Goal: Information Seeking & Learning: Learn about a topic

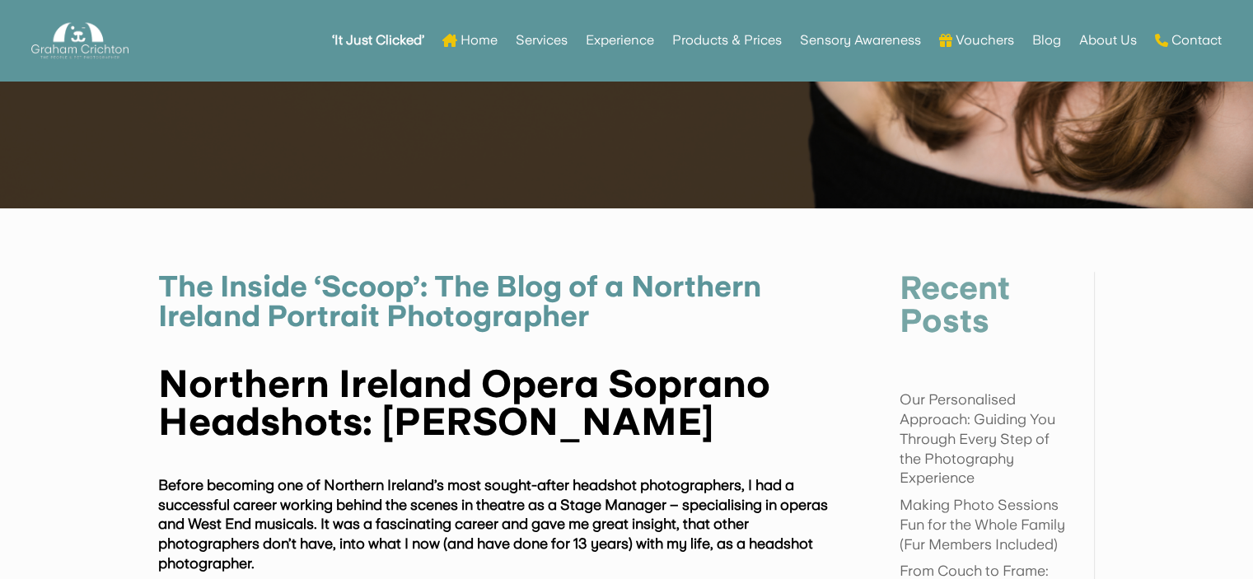
scroll to position [556, 0]
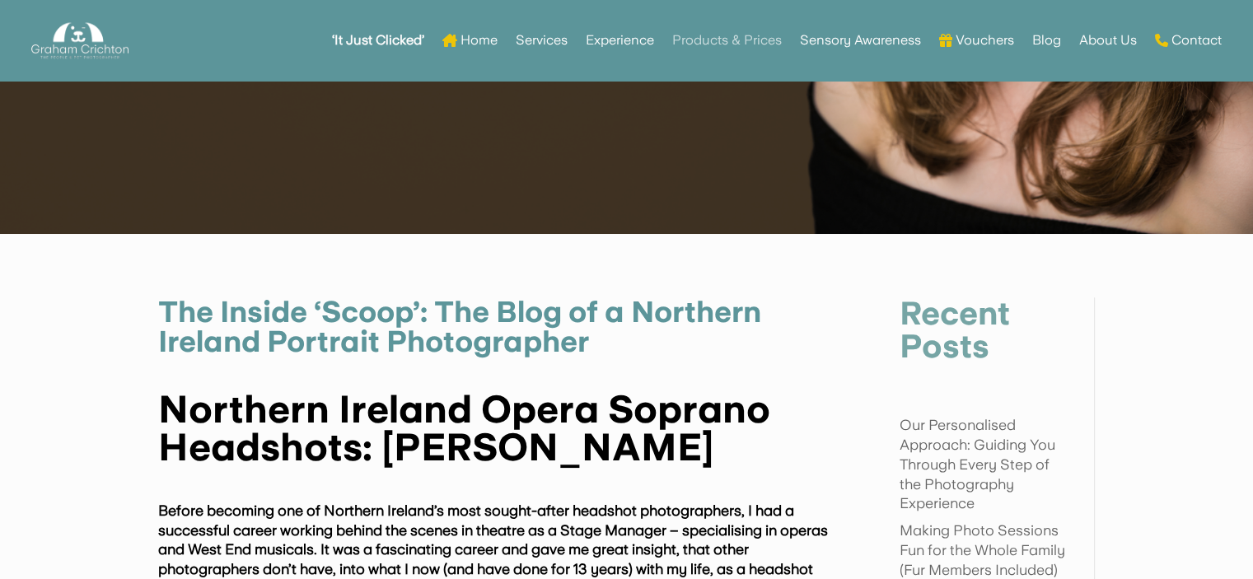
click at [738, 37] on link "Products & Prices" at bounding box center [727, 40] width 110 height 64
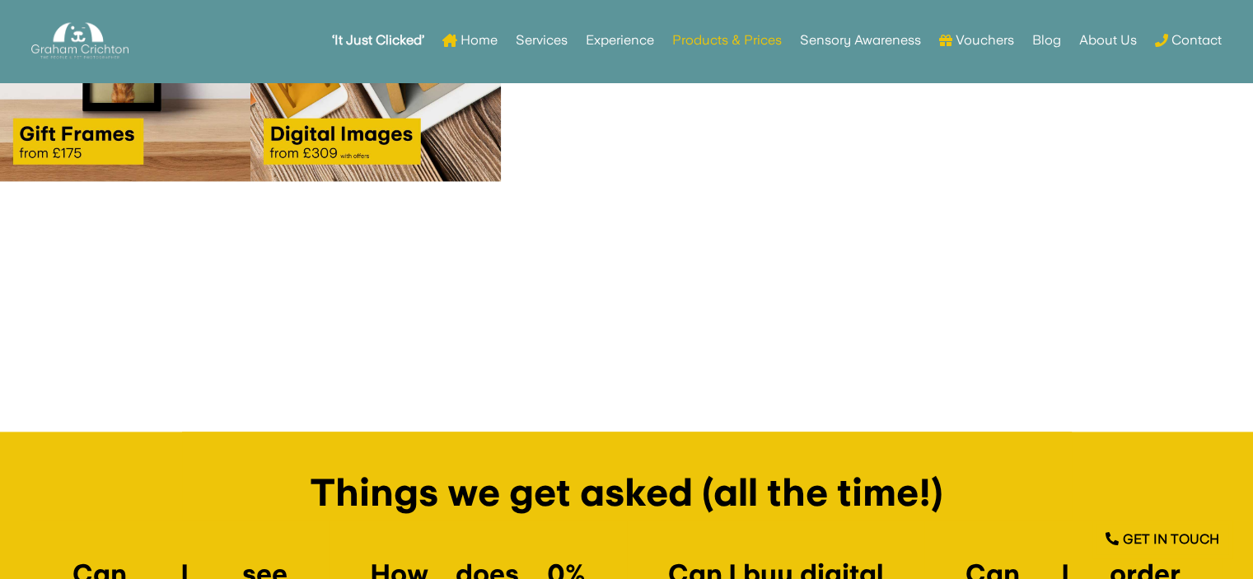
scroll to position [2561, 0]
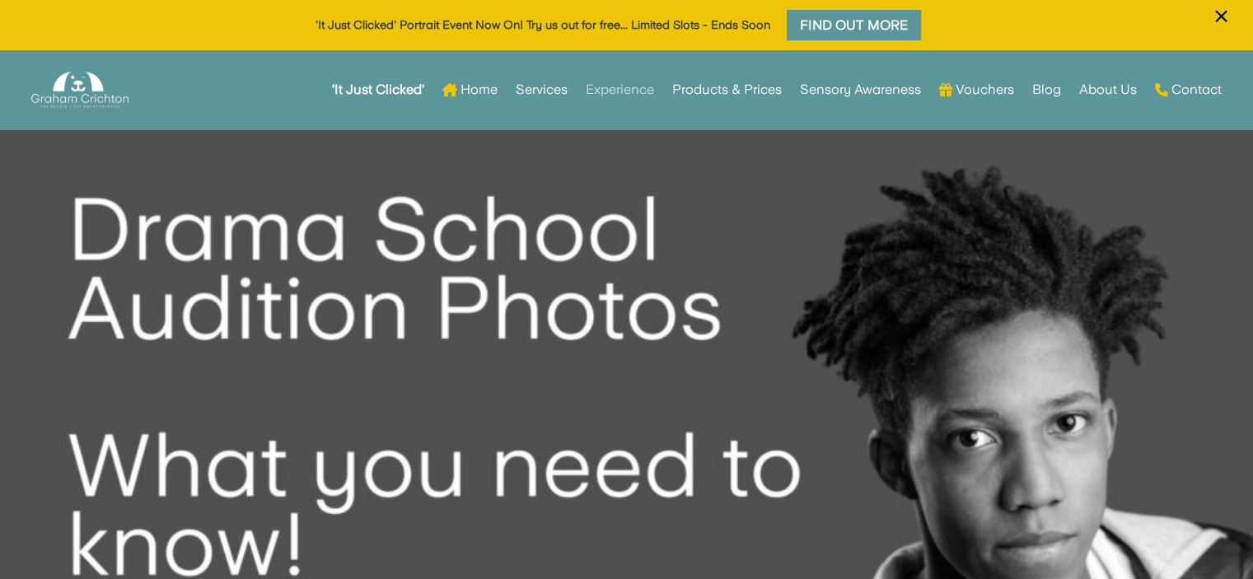
click at [637, 83] on link "Experience" at bounding box center [620, 90] width 68 height 64
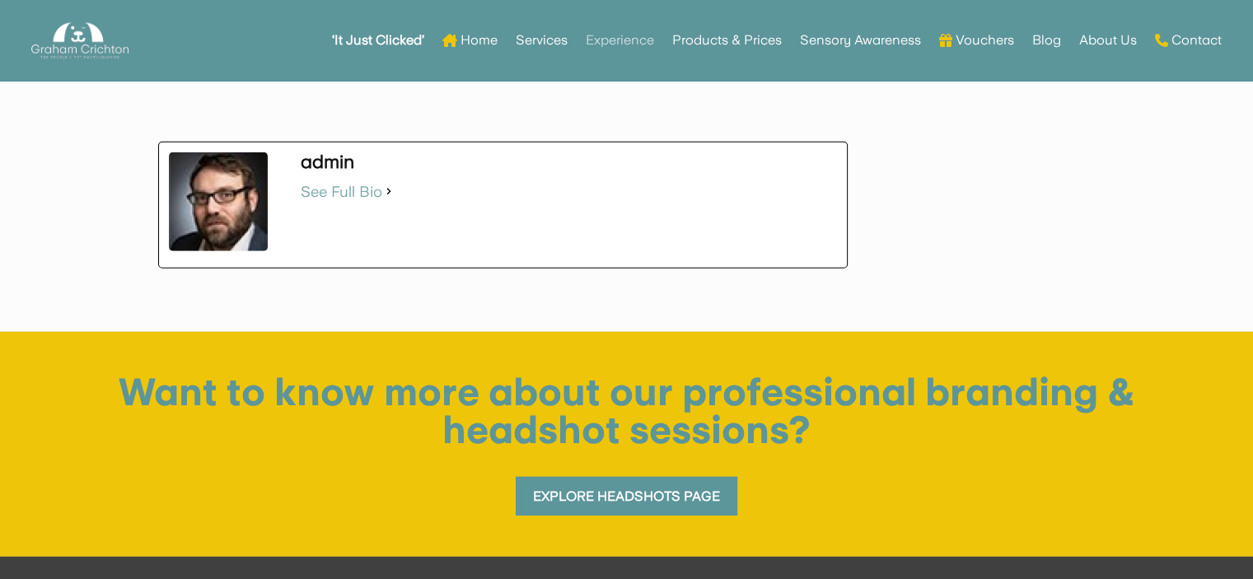
scroll to position [4528, 0]
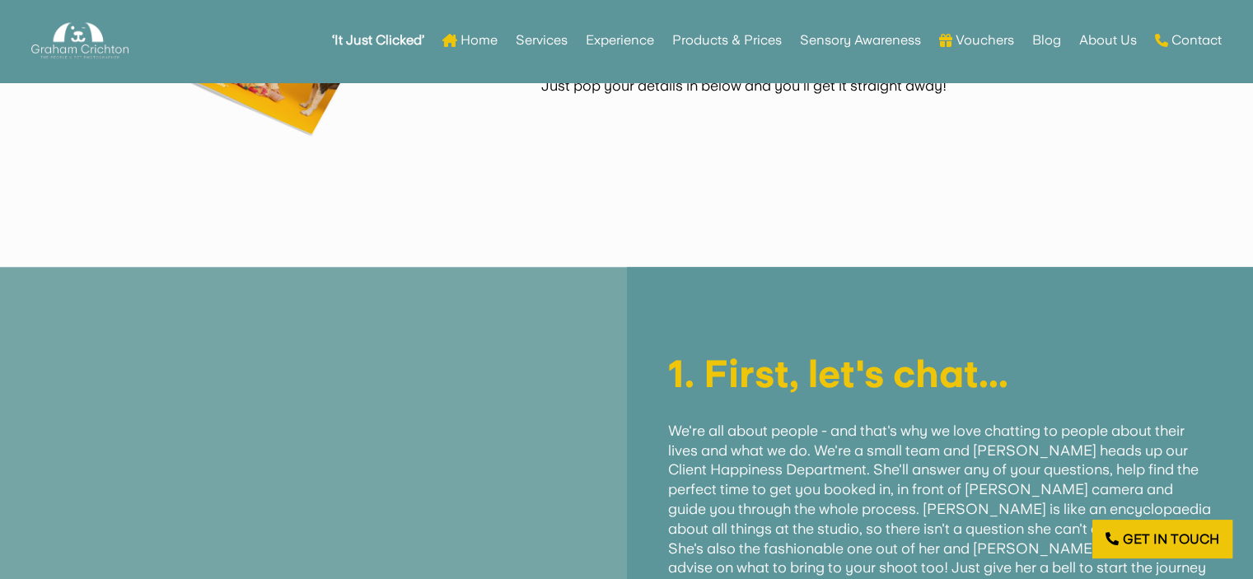
scroll to position [1569, 0]
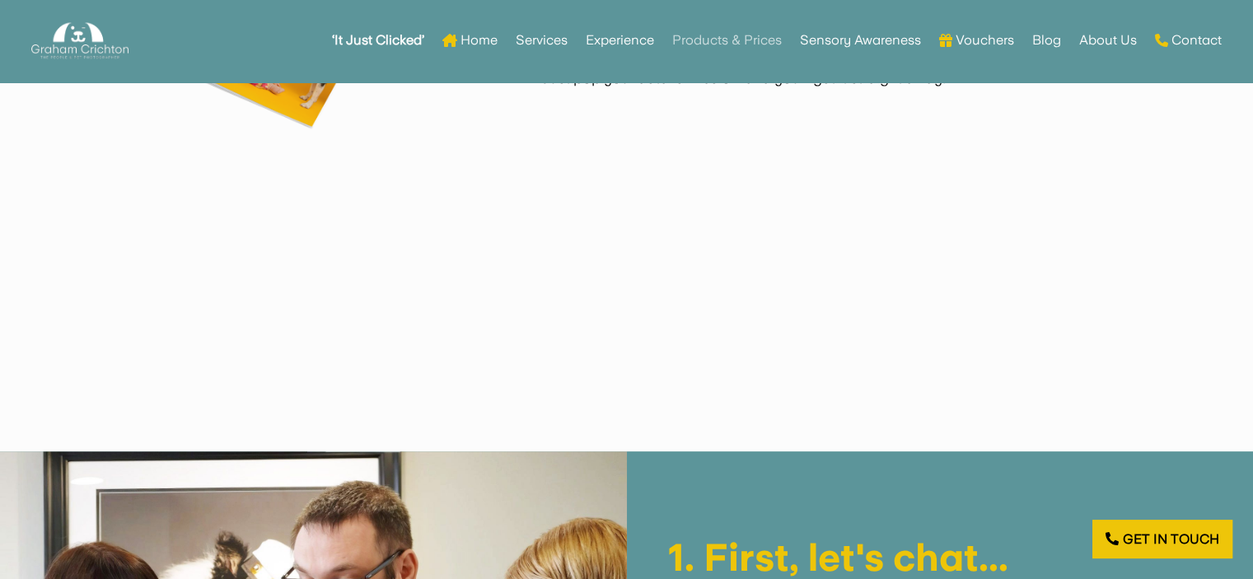
click at [756, 42] on link "Products & Prices" at bounding box center [727, 40] width 110 height 64
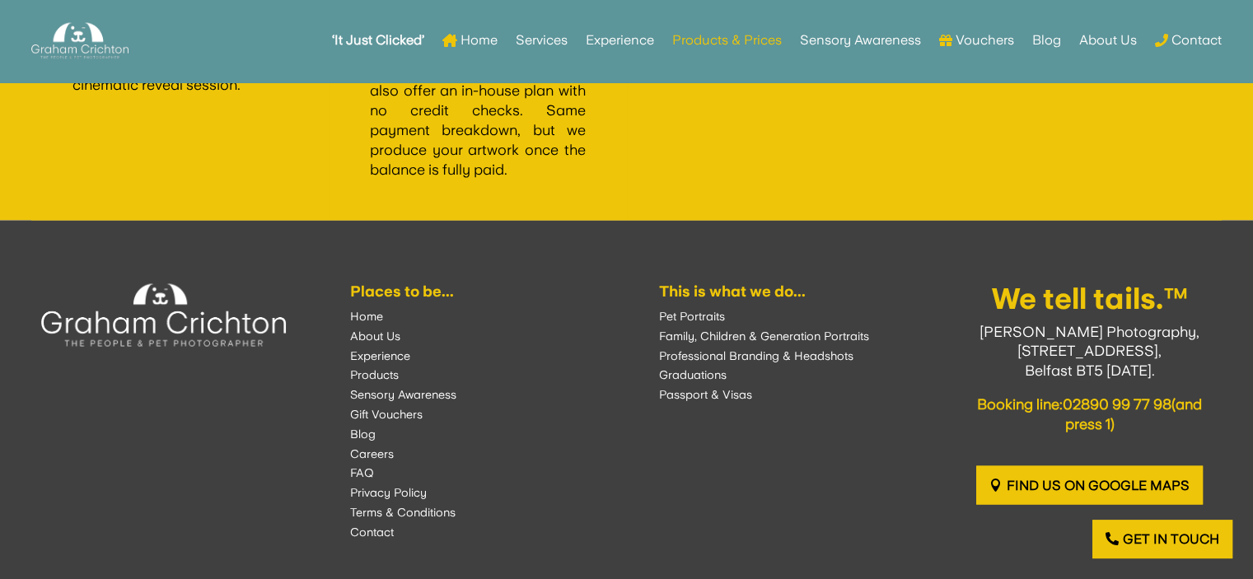
scroll to position [3041, 0]
